Goal: Task Accomplishment & Management: Complete application form

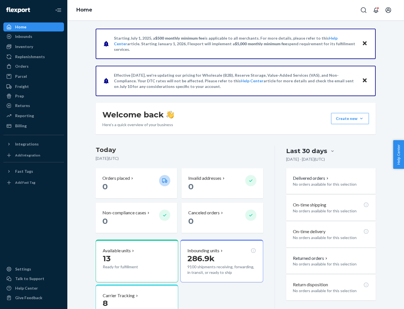
click at [361, 118] on button "Create new Create new inbound Create new order Create new product" at bounding box center [350, 118] width 38 height 11
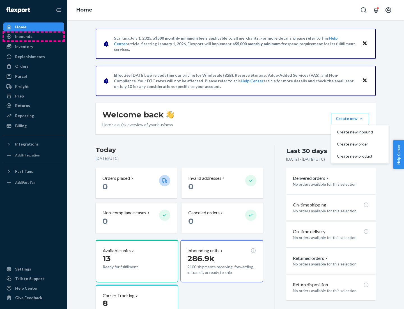
click at [34, 36] on div "Inbounds" at bounding box center [33, 37] width 59 height 8
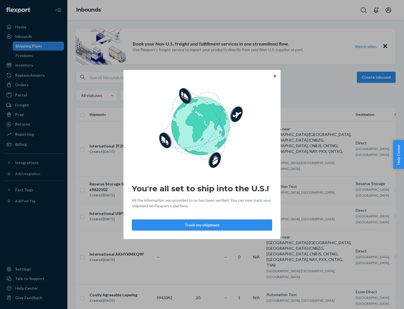
click at [202, 225] on button "Track my shipment" at bounding box center [202, 224] width 140 height 11
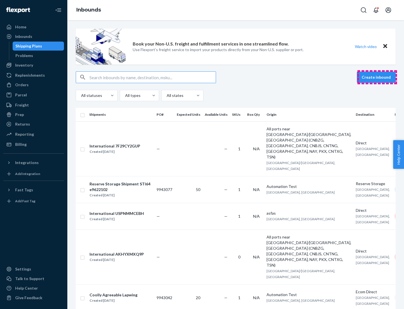
click at [377, 77] on button "Create inbound" at bounding box center [376, 77] width 39 height 11
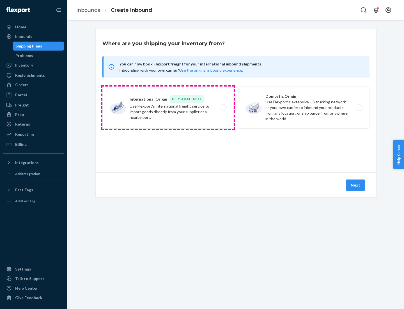
click at [168, 107] on label "International Origin DTC Available Use Flexport's international freight service…" at bounding box center [167, 107] width 131 height 42
click at [223, 107] on input "International Origin DTC Available Use Flexport's international freight service…" at bounding box center [225, 108] width 4 height 4
radio input "true"
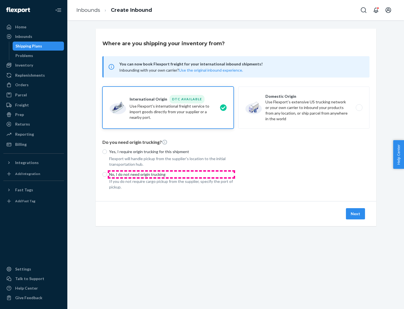
click at [171, 174] on p "No, I do not need origin trucking" at bounding box center [171, 174] width 125 height 6
click at [107, 174] on input "No, I do not need origin trucking" at bounding box center [104, 174] width 4 height 4
radio input "true"
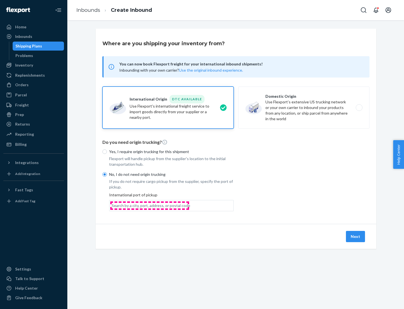
click at [150, 205] on div "Search by a city, port, address, or postal code" at bounding box center [151, 206] width 79 height 6
click at [112, 205] on input "Search by a city, port, address, or postal code" at bounding box center [112, 206] width 1 height 6
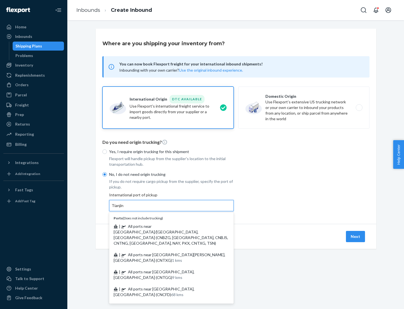
click at [166, 226] on span "| All ports near [GEOGRAPHIC_DATA]/[GEOGRAPHIC_DATA], [GEOGRAPHIC_DATA] (CNBZG,…" at bounding box center [171, 235] width 114 height 22
click at [124, 208] on input "Tianjin" at bounding box center [118, 206] width 12 height 6
type input "All ports near [GEOGRAPHIC_DATA]/[GEOGRAPHIC_DATA], [GEOGRAPHIC_DATA] (CNBZG, […"
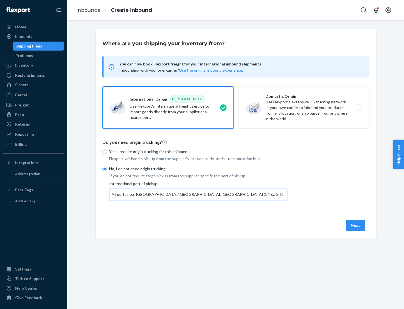
click at [356, 225] on button "Next" at bounding box center [355, 224] width 19 height 11
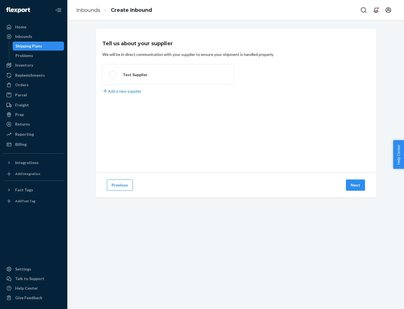
click at [168, 74] on label "Test Supplier" at bounding box center [167, 74] width 131 height 21
click at [113, 74] on input "Test Supplier" at bounding box center [111, 75] width 4 height 4
radio input "true"
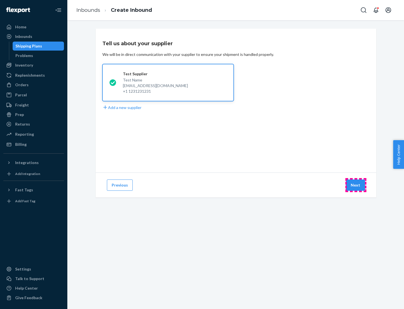
click at [356, 185] on button "Next" at bounding box center [355, 184] width 19 height 11
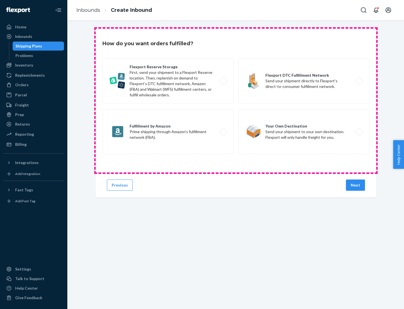
click at [236, 100] on div "Flexport Reserve Storage First, send your shipment to a Flexport Reserve locati…" at bounding box center [235, 106] width 267 height 97
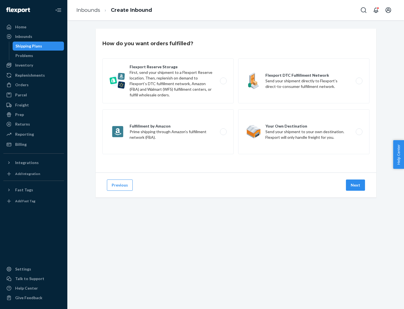
click at [304, 81] on label "Flexport DTC Fulfillment Network Send your shipment directly to Flexport’s dire…" at bounding box center [303, 80] width 131 height 45
click at [359, 81] on input "Flexport DTC Fulfillment Network Send your shipment directly to Flexport’s dire…" at bounding box center [361, 81] width 4 height 4
radio input "true"
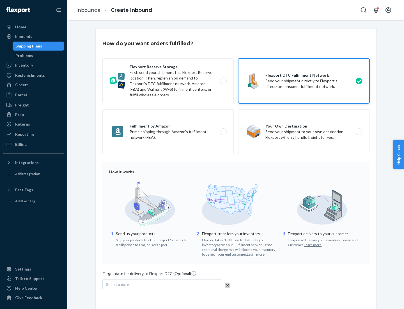
scroll to position [41, 0]
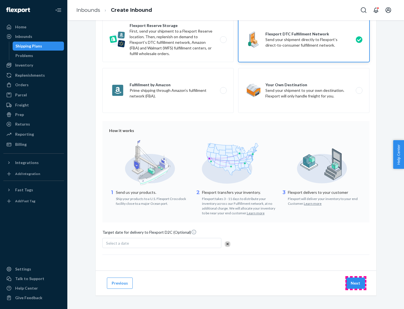
click at [356, 282] on button "Next" at bounding box center [355, 282] width 19 height 11
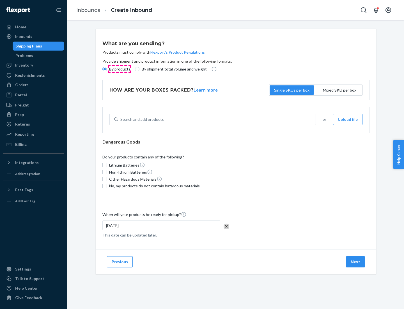
click at [119, 69] on p "By products" at bounding box center [119, 69] width 21 height 6
click at [107, 69] on input "By products" at bounding box center [104, 69] width 4 height 4
click at [141, 119] on div "Search and add products" at bounding box center [141, 119] width 43 height 6
click at [121, 119] on input "Search and add products" at bounding box center [120, 119] width 1 height 6
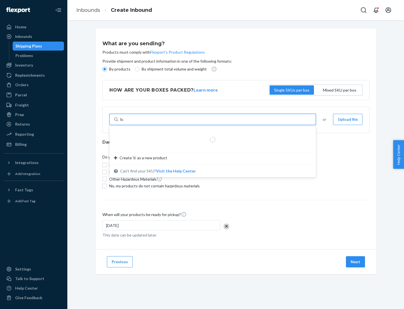
type input "basic"
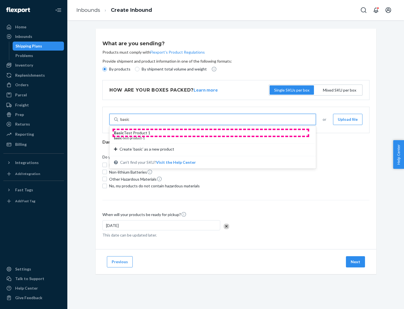
click at [211, 133] on div "Basic Test Product 1" at bounding box center [210, 133] width 193 height 6
click at [130, 122] on input "basic" at bounding box center [124, 119] width 9 height 6
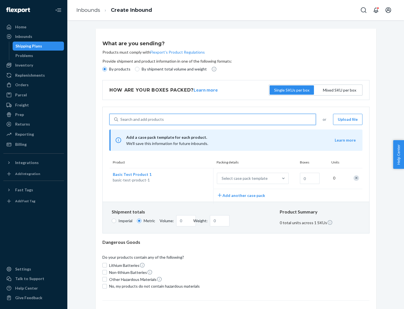
scroll to position [14, 0]
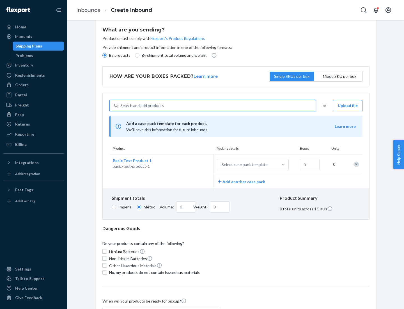
click at [243, 164] on div "Select case pack template" at bounding box center [245, 165] width 46 height 6
click at [194, 164] on input "Select case pack template" at bounding box center [194, 164] width 0 height 0
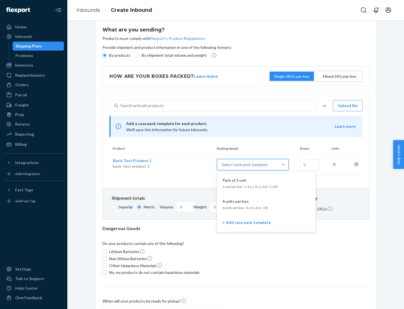
scroll to position [32, 0]
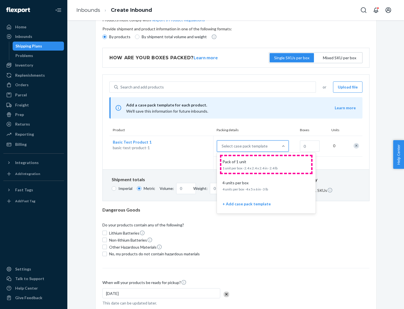
click at [266, 164] on div "Pack of 1 unit" at bounding box center [265, 162] width 90 height 6
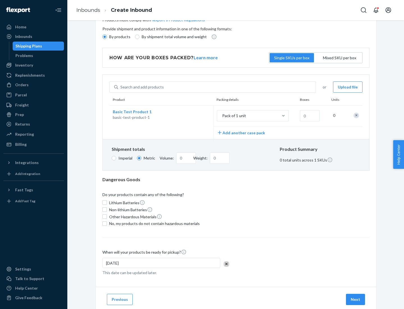
scroll to position [0, 0]
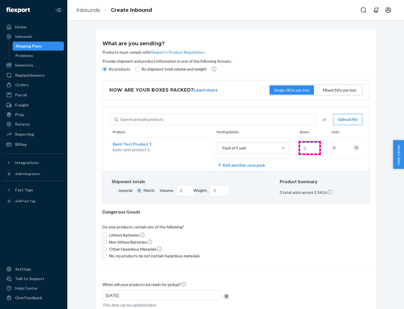
type input "1.09"
type input "1"
type input "10.89"
type input "100"
type input "0.23"
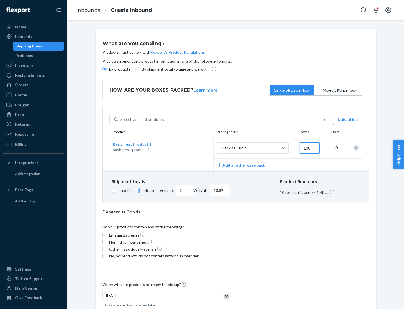
type input "1088.62"
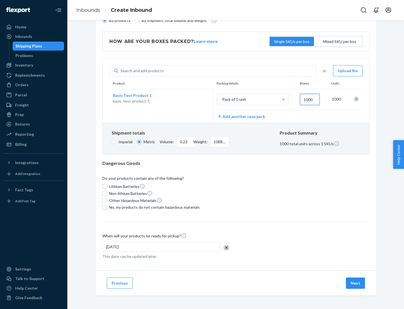
type input "1000"
click at [153, 207] on span "No, my products do not contain hazardous materials" at bounding box center [154, 207] width 91 height 6
click at [107, 207] on input "No, my products do not contain hazardous materials" at bounding box center [104, 207] width 4 height 4
checkbox input "true"
click at [356, 282] on button "Next" at bounding box center [355, 282] width 19 height 11
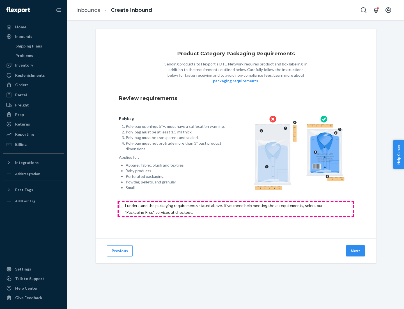
click at [236, 208] on input "checkbox" at bounding box center [236, 208] width 234 height 13
checkbox input "true"
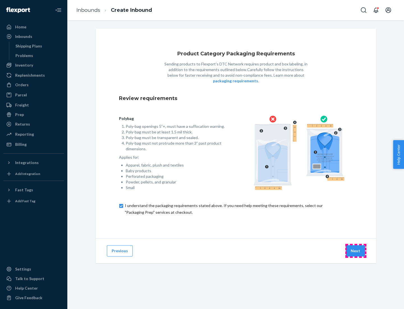
click at [356, 250] on button "Next" at bounding box center [355, 250] width 19 height 11
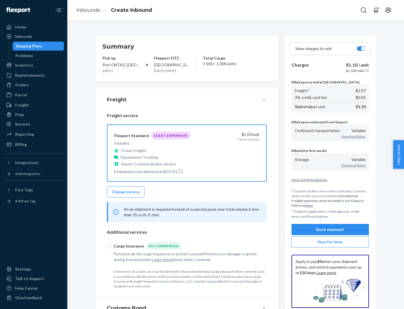
scroll to position [65, 0]
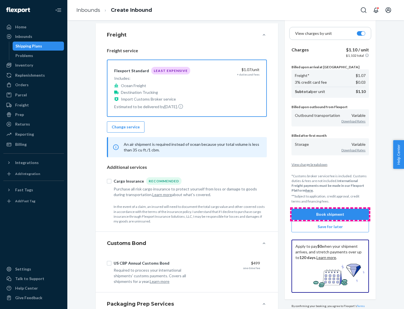
click at [330, 214] on button "Book shipment" at bounding box center [329, 213] width 77 height 11
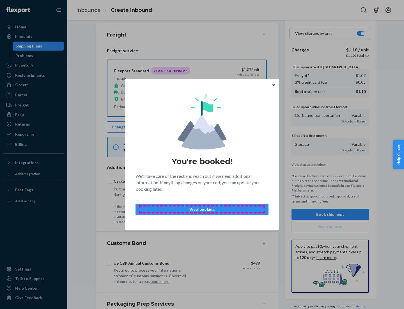
click at [202, 209] on p "View booking" at bounding box center [201, 209] width 123 height 6
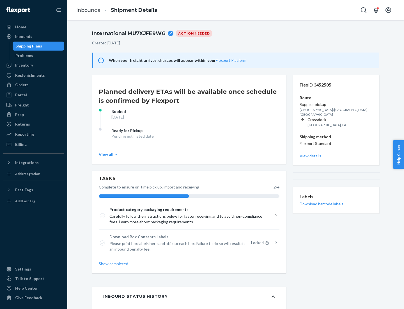
scroll to position [45, 0]
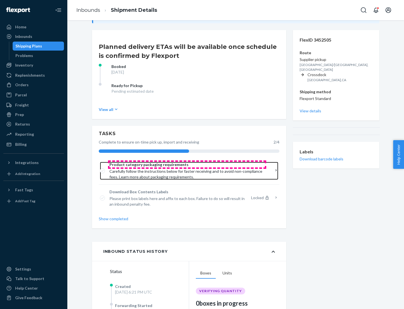
click at [187, 164] on span "Product category packaging requirements" at bounding box center [186, 165] width 155 height 6
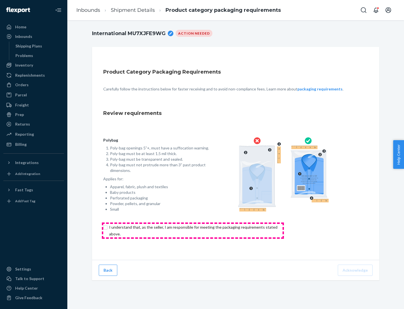
click at [193, 230] on input "checkbox" at bounding box center [196, 230] width 187 height 13
checkbox input "true"
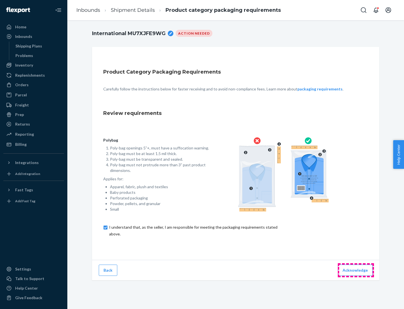
click at [356, 270] on button "Acknowledge" at bounding box center [355, 269] width 35 height 11
